Goal: Navigation & Orientation: Understand site structure

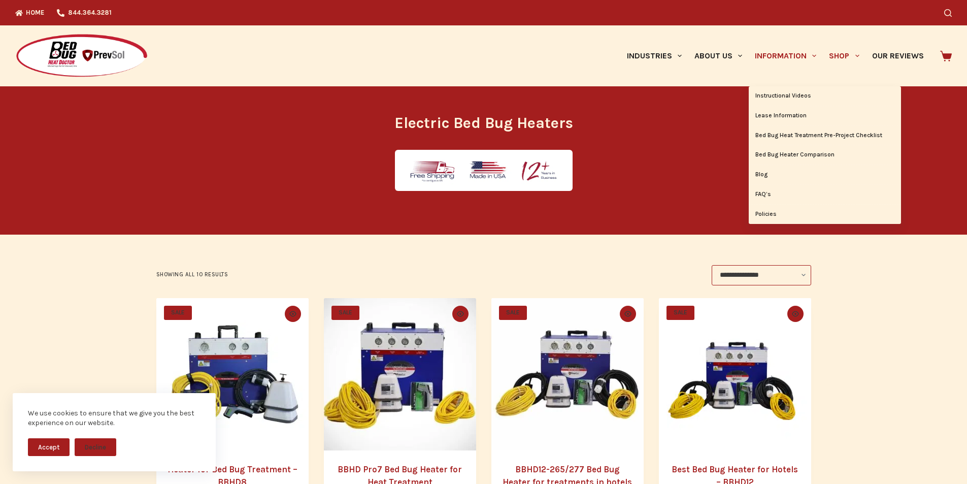
click at [754, 51] on link "Information" at bounding box center [786, 55] width 74 height 61
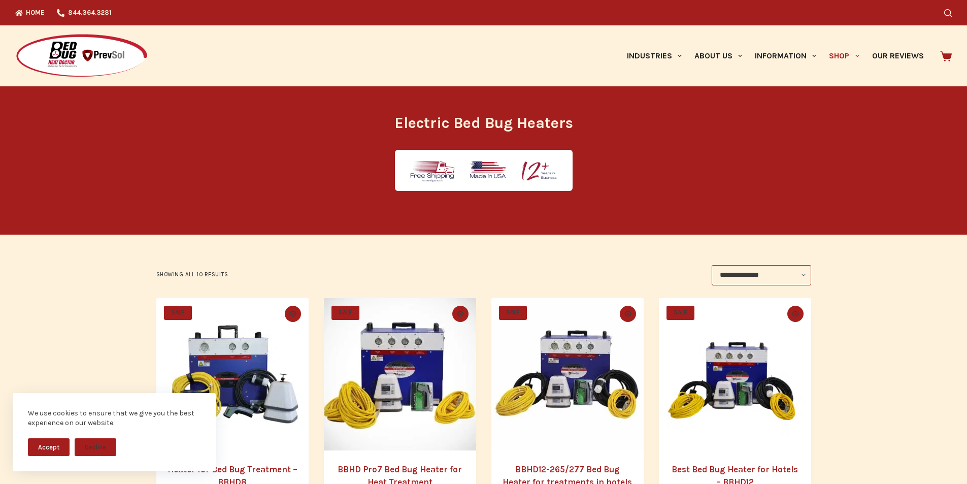
click at [15, 42] on img at bounding box center [81, 56] width 133 height 45
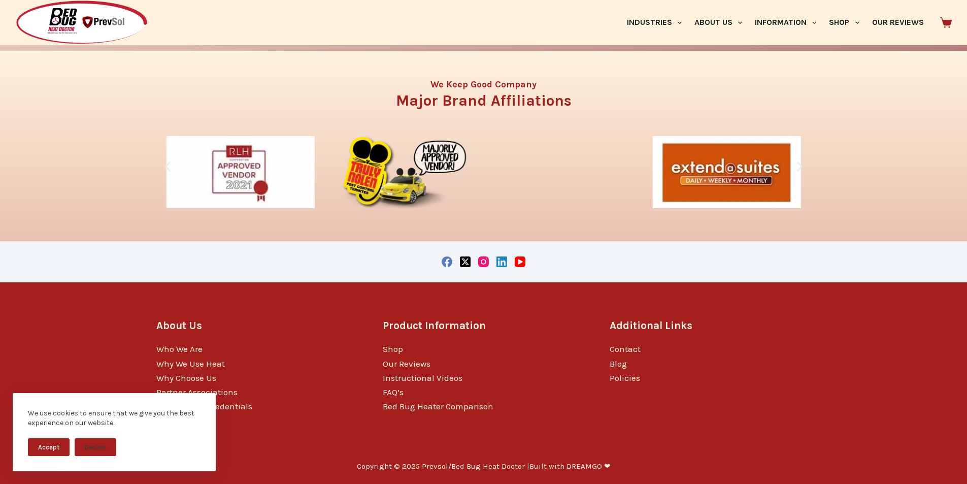
scroll to position [1862, 0]
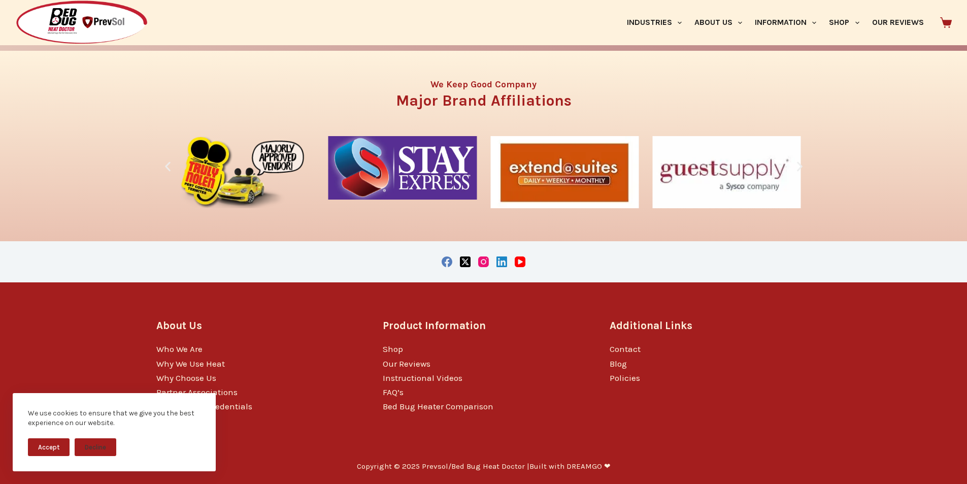
click at [1, 241] on div "We Keep Good Company Major Brand Affiliations" at bounding box center [483, 146] width 967 height 190
